Goal: Browse casually

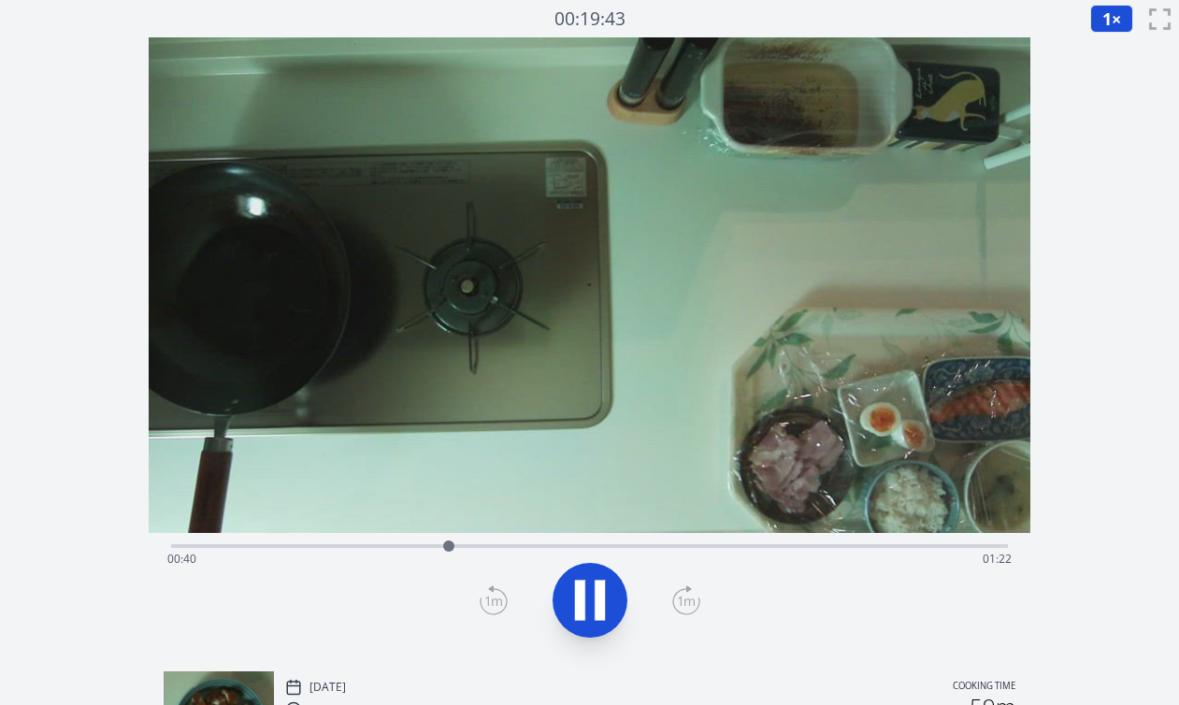
click at [534, 543] on div "Time elapsed: 00:40 Time remaining: 01:22" at bounding box center [589, 544] width 837 height 22
click at [521, 546] on div "Time elapsed: 00:54 Time remaining: 01:09" at bounding box center [589, 559] width 844 height 30
click at [517, 546] on div at bounding box center [525, 546] width 28 height 28
click at [558, 542] on div "Time elapsed: 00:52 Time remaining: 01:10" at bounding box center [589, 544] width 837 height 22
click at [614, 544] on div "Time elapsed: 00:57 Time remaining: 01:06" at bounding box center [589, 559] width 844 height 30
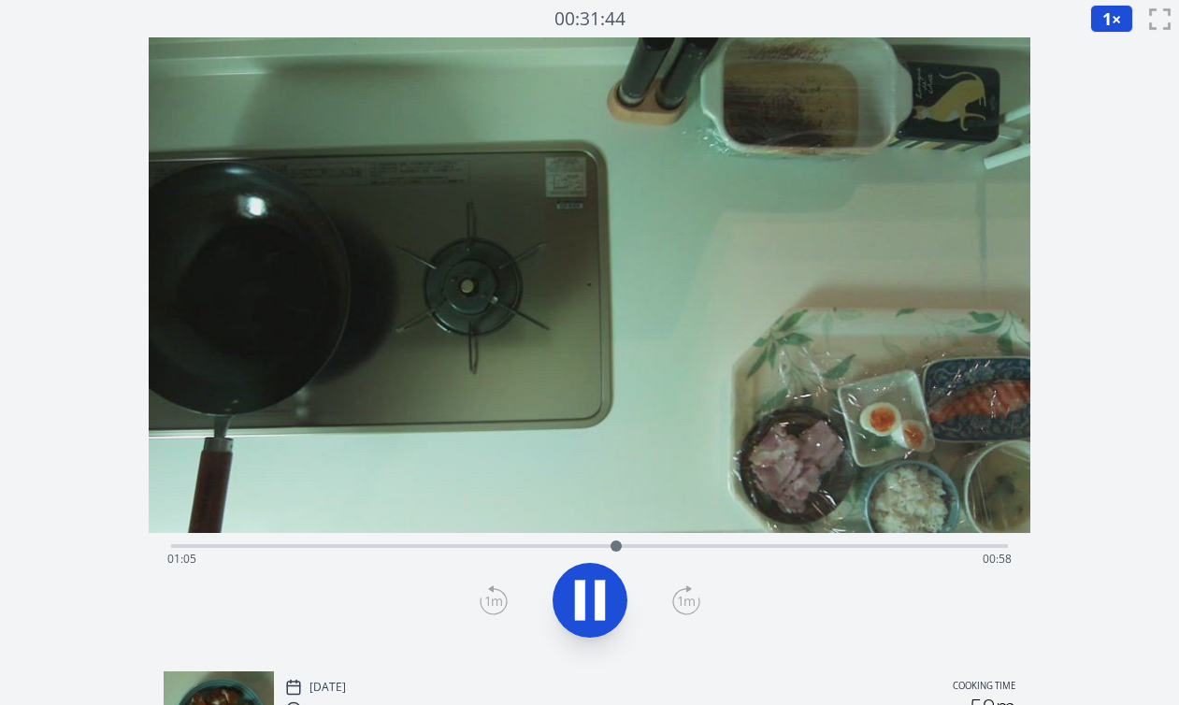
click at [675, 544] on div "Time elapsed: 01:05 Time remaining: 00:58" at bounding box center [589, 559] width 844 height 30
